Goal: Transaction & Acquisition: Subscribe to service/newsletter

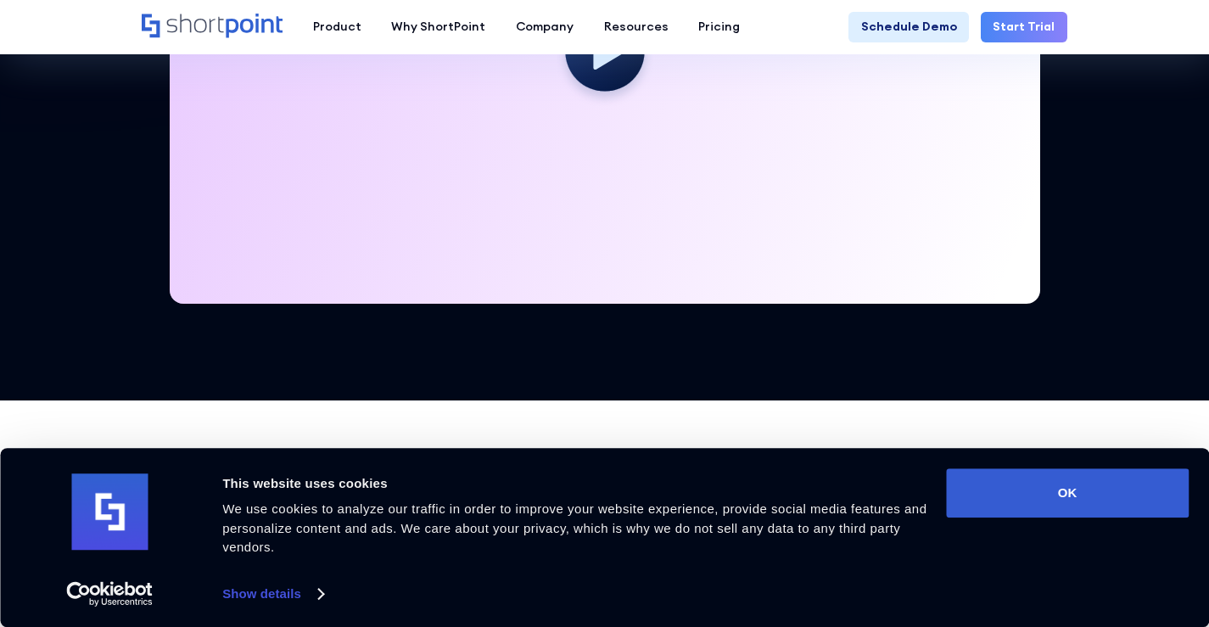
scroll to position [792, 0]
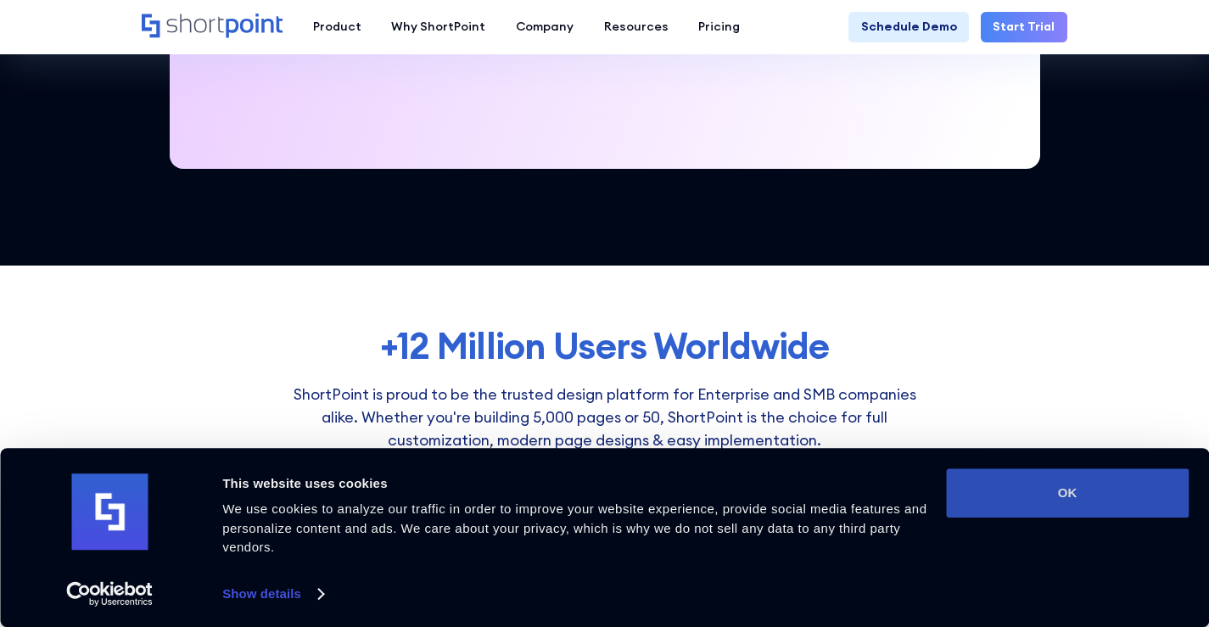
click at [1075, 501] on button "OK" at bounding box center [1067, 492] width 243 height 49
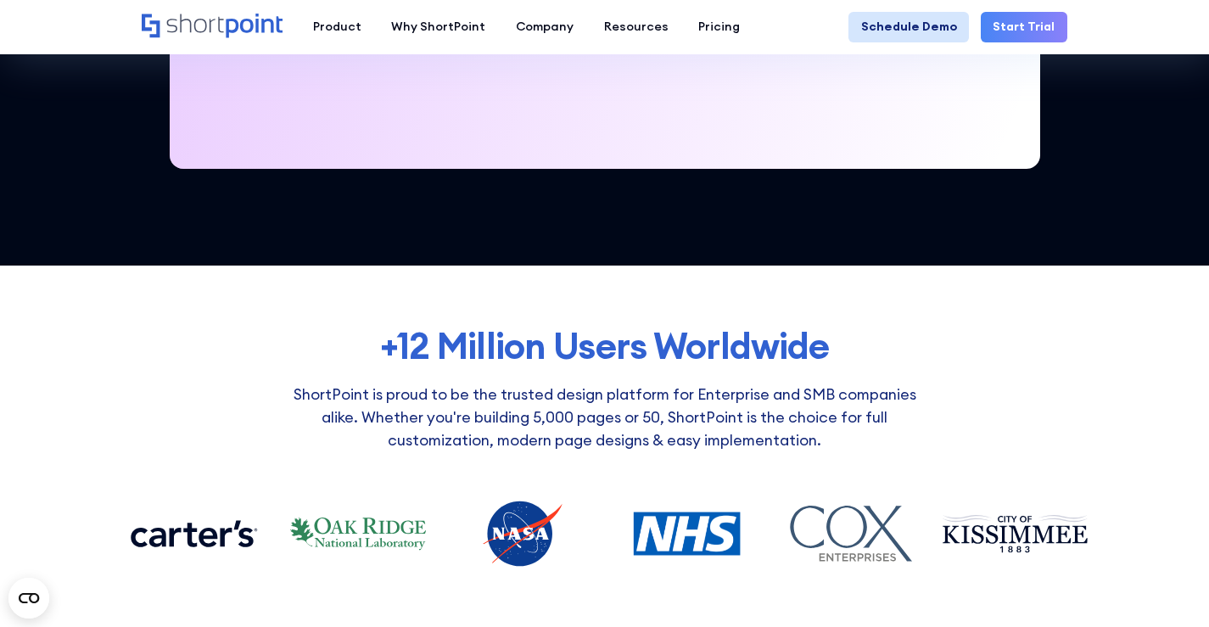
click at [917, 20] on link "Schedule Demo" at bounding box center [908, 27] width 120 height 31
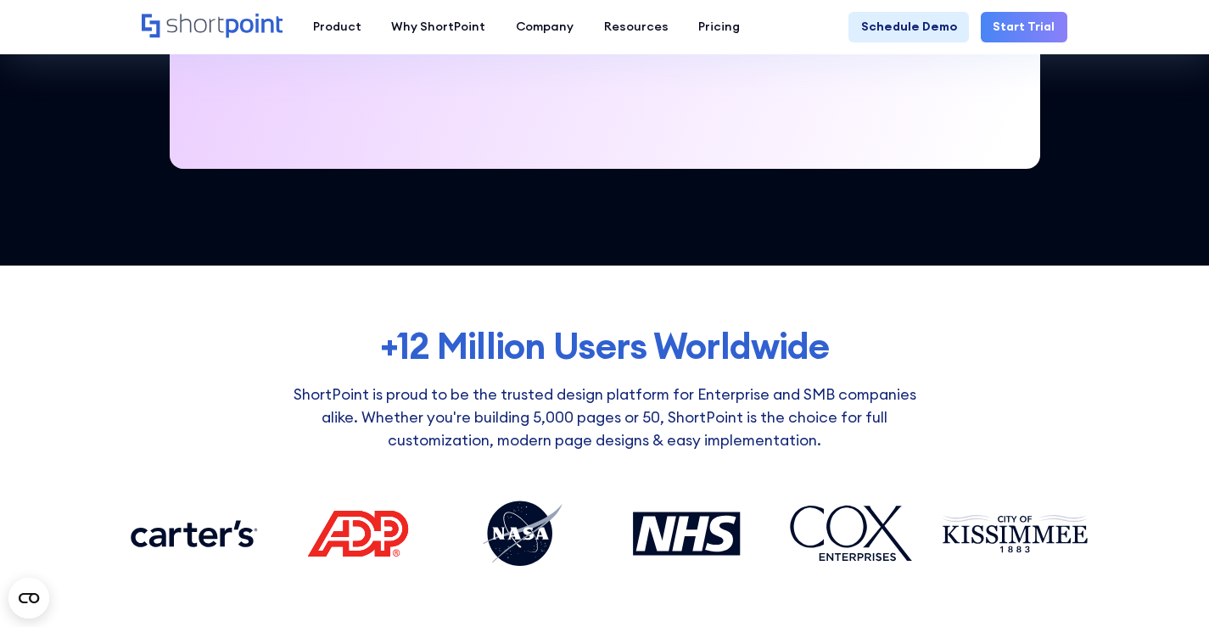
click at [1030, 30] on link "Start Trial" at bounding box center [1024, 27] width 87 height 31
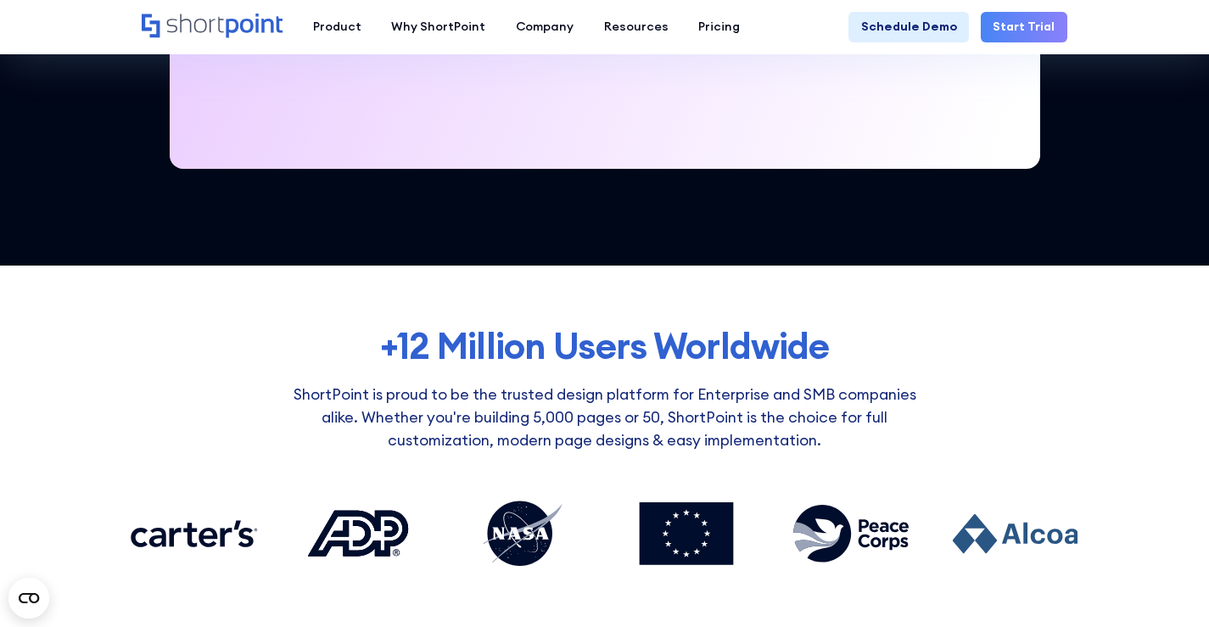
scroll to position [396, 0]
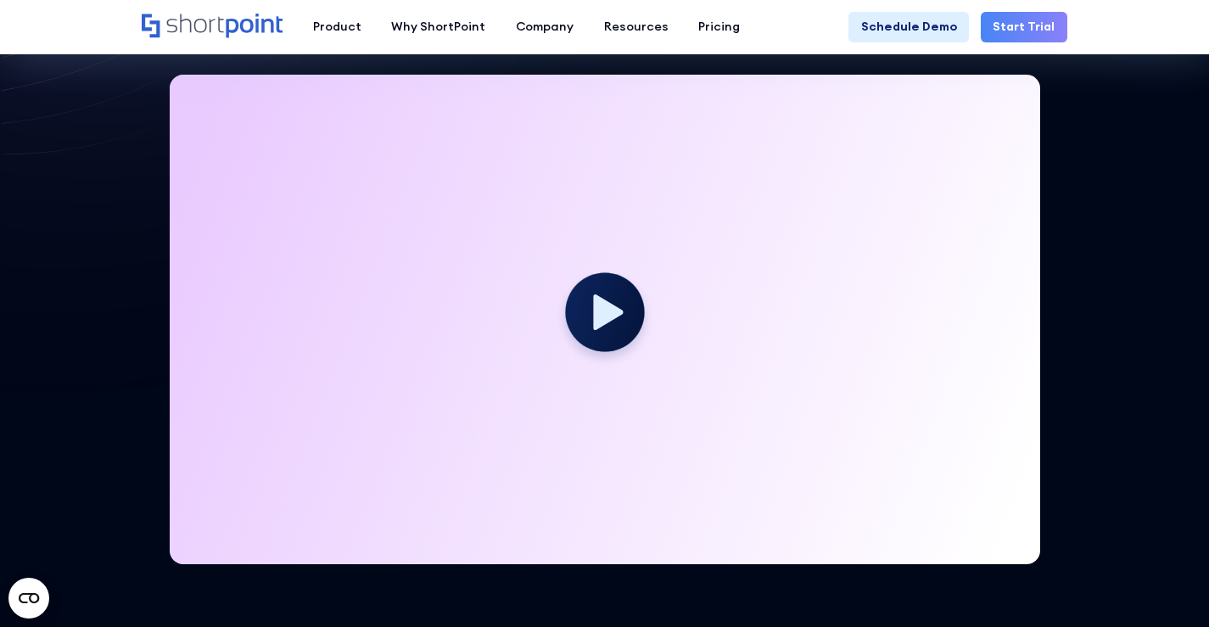
click at [1027, 34] on link "Start Trial" at bounding box center [1024, 27] width 87 height 31
click at [607, 316] on icon at bounding box center [608, 311] width 33 height 39
click at [1038, 31] on link "Start Trial" at bounding box center [1024, 27] width 87 height 31
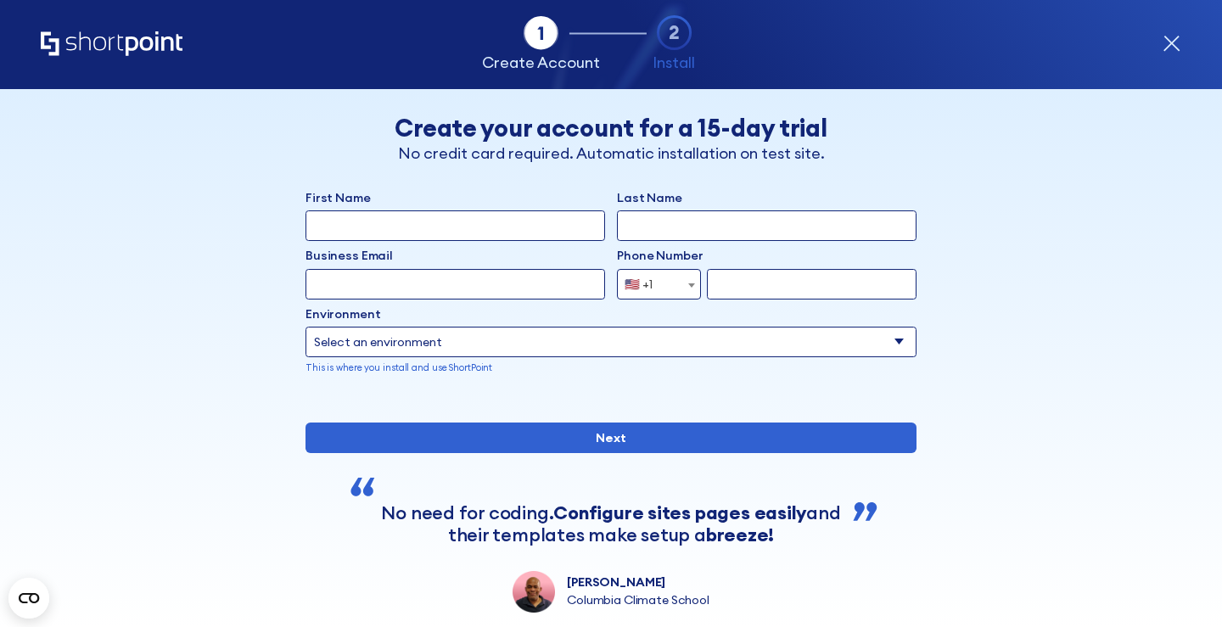
click at [1174, 46] on icon "form" at bounding box center [1172, 43] width 15 height 15
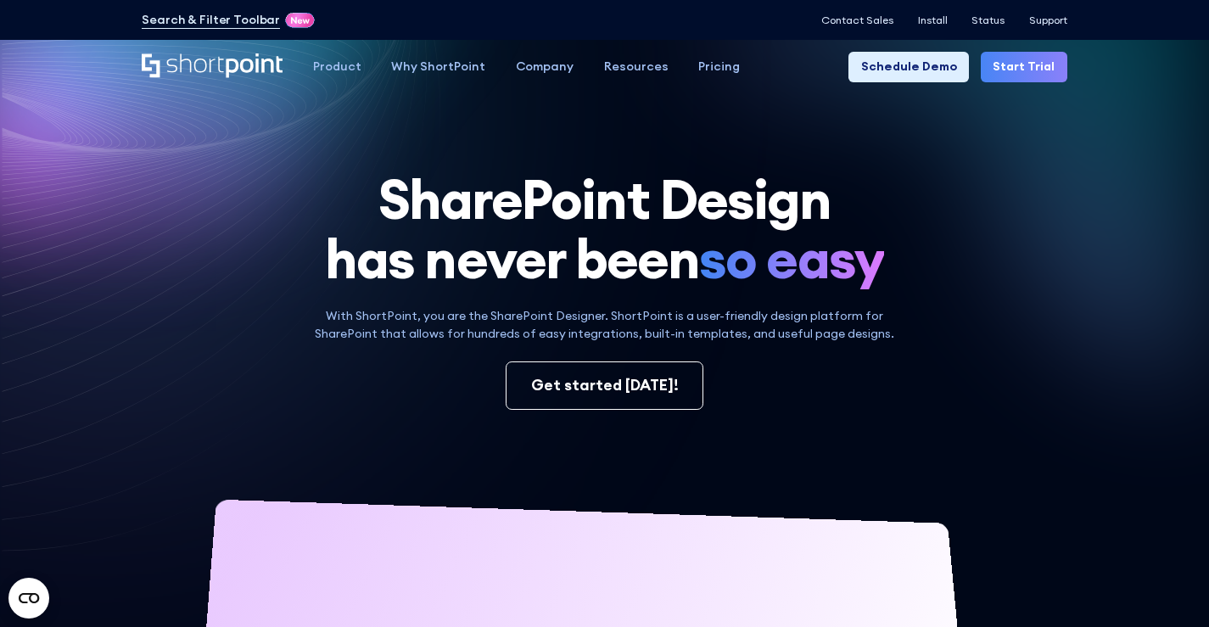
click at [1030, 63] on link "Start Trial" at bounding box center [1024, 67] width 87 height 31
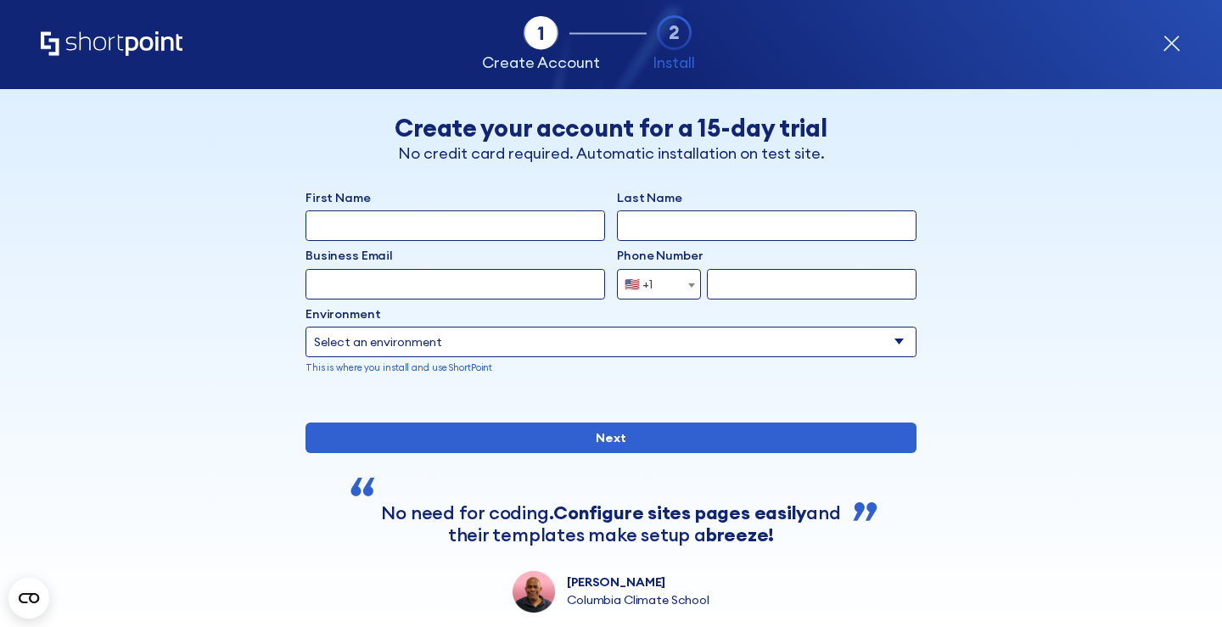
click at [1174, 43] on icon "form" at bounding box center [1171, 44] width 19 height 19
